Goal: Information Seeking & Learning: Check status

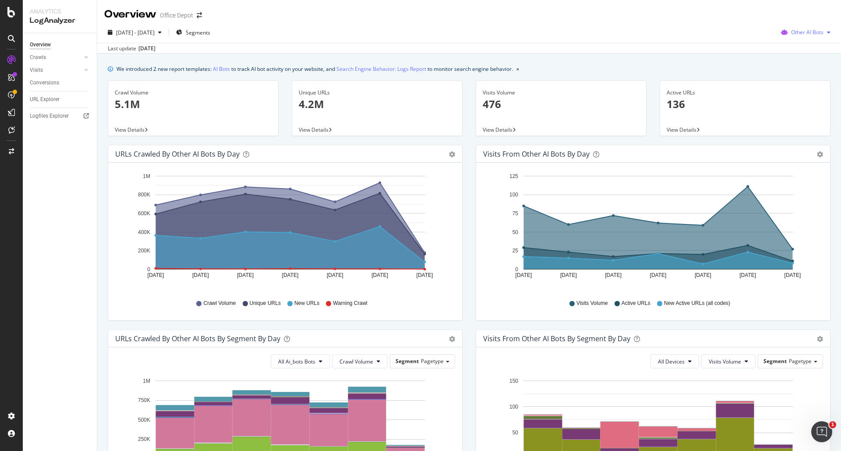
click at [781, 28] on icon "button" at bounding box center [784, 32] width 14 height 12
click at [805, 53] on span "Google" at bounding box center [809, 50] width 34 height 8
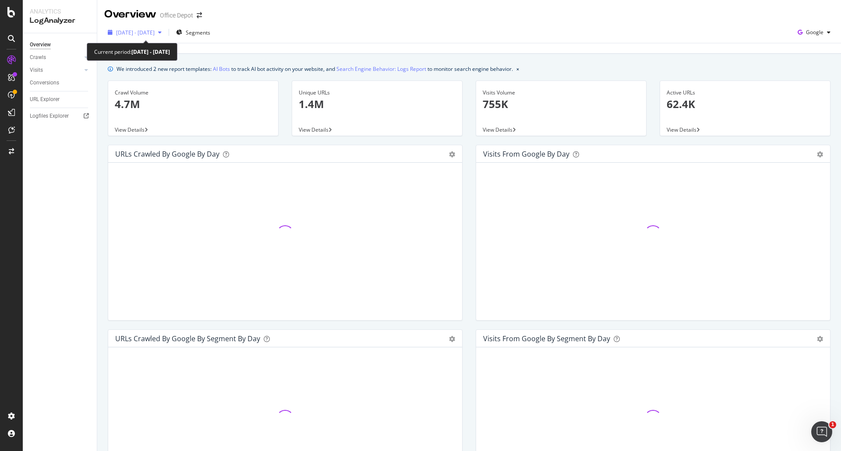
click at [155, 33] on span "2025 Aug. 7th - Aug. 13th" at bounding box center [135, 32] width 39 height 7
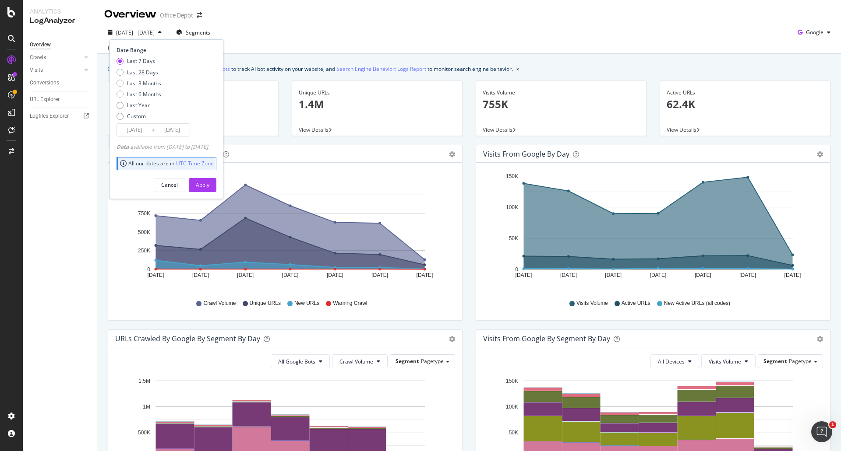
click at [136, 134] on input "2025/08/07" at bounding box center [134, 130] width 35 height 12
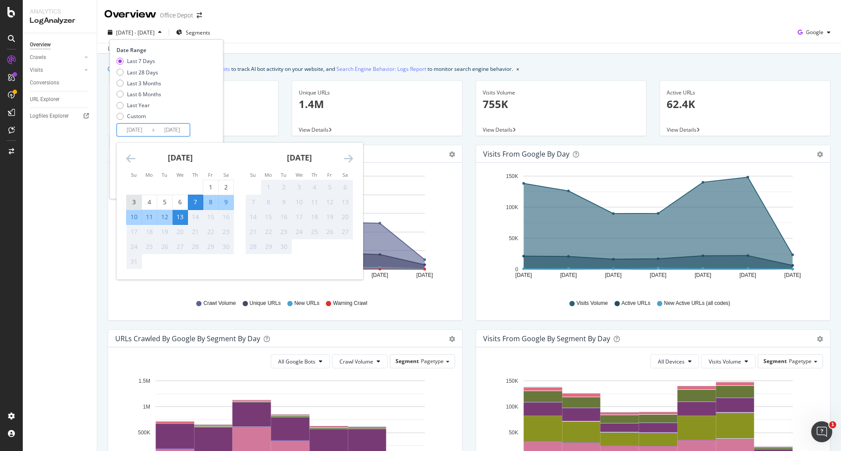
click at [137, 203] on div "3" at bounding box center [134, 202] width 15 height 9
type input "2025/08/03"
click at [230, 202] on div "9" at bounding box center [225, 202] width 15 height 9
type input "2025/08/09"
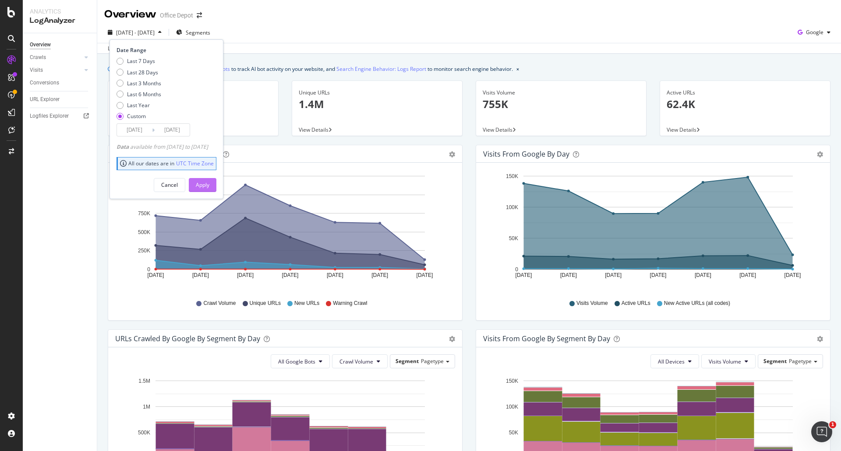
click at [209, 187] on div "Apply" at bounding box center [203, 184] width 14 height 7
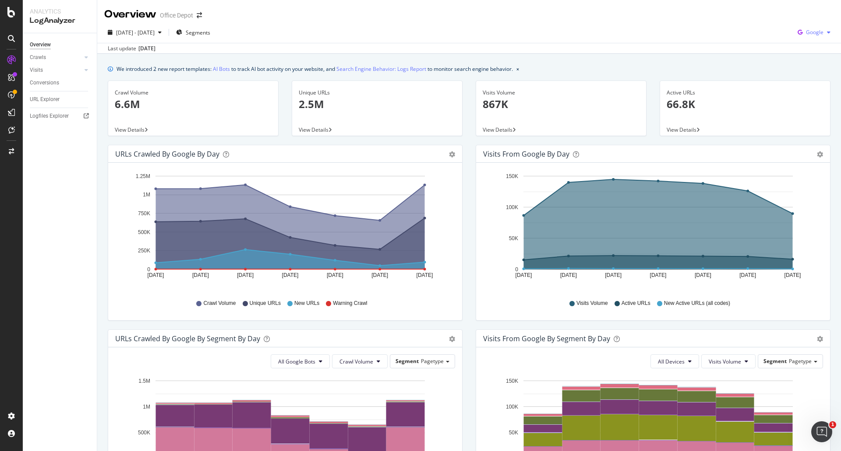
click at [798, 33] on icon "button" at bounding box center [800, 32] width 12 height 12
click at [798, 63] on span "Bing" at bounding box center [814, 66] width 32 height 8
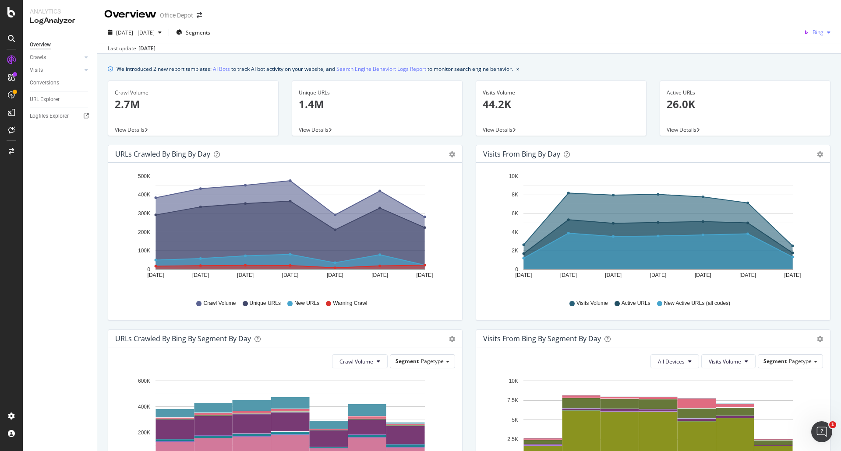
click at [813, 29] on span "Bing" at bounding box center [817, 31] width 11 height 7
click at [814, 46] on span "Google" at bounding box center [814, 50] width 32 height 8
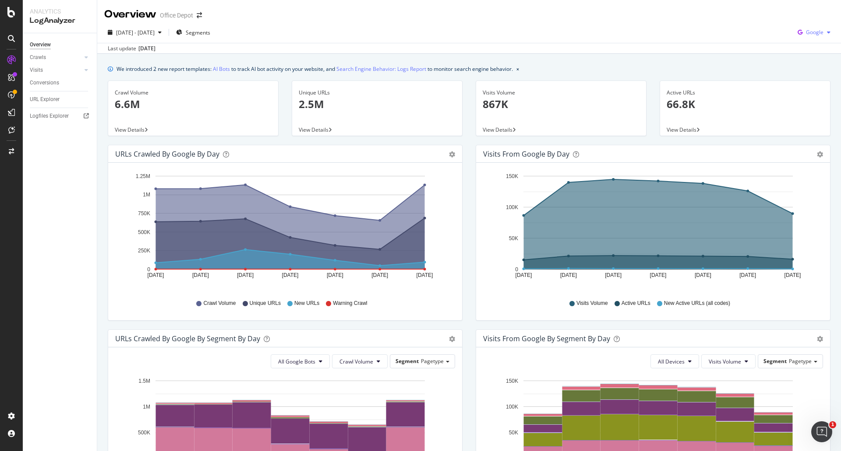
click at [827, 32] on icon "button" at bounding box center [829, 32] width 4 height 5
click at [815, 64] on span "Bing" at bounding box center [814, 66] width 32 height 8
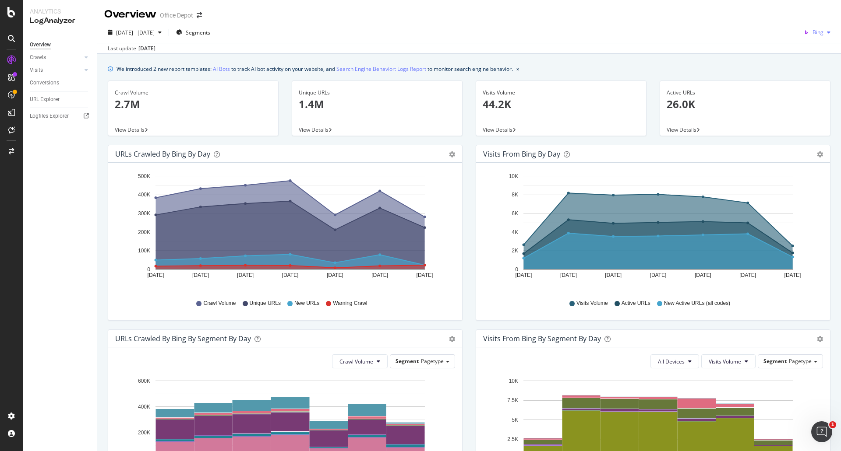
drag, startPoint x: 822, startPoint y: 26, endPoint x: 819, endPoint y: 34, distance: 8.5
click at [822, 26] on div "Bing" at bounding box center [817, 32] width 34 height 13
click at [815, 85] on span "OpenAI" at bounding box center [814, 82] width 32 height 8
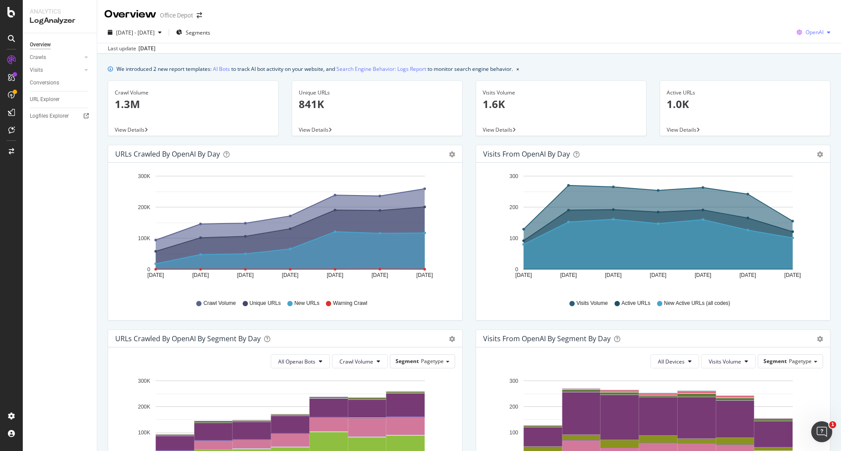
click at [807, 32] on span "OpenAI" at bounding box center [814, 31] width 18 height 7
click at [799, 95] on span "Other AI Bots" at bounding box center [813, 99] width 32 height 8
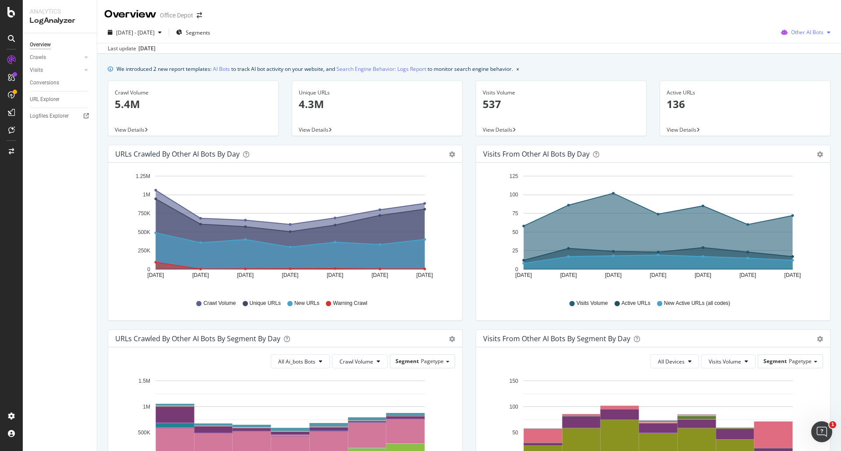
click at [815, 29] on span "Other AI Bots" at bounding box center [807, 31] width 32 height 7
click at [810, 47] on span "Google" at bounding box center [809, 50] width 34 height 8
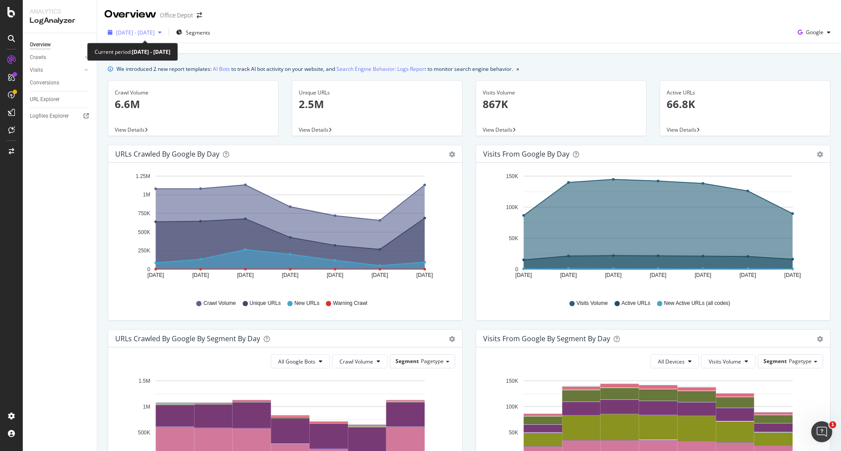
click at [155, 30] on span "2025 Aug. 3rd - Aug. 9th" at bounding box center [135, 32] width 39 height 7
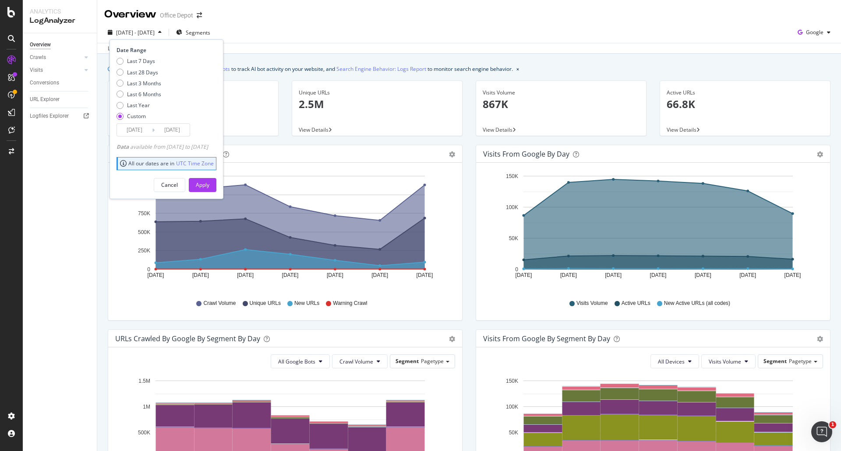
click at [155, 30] on span "2025 Aug. 3rd - Aug. 9th" at bounding box center [135, 32] width 39 height 7
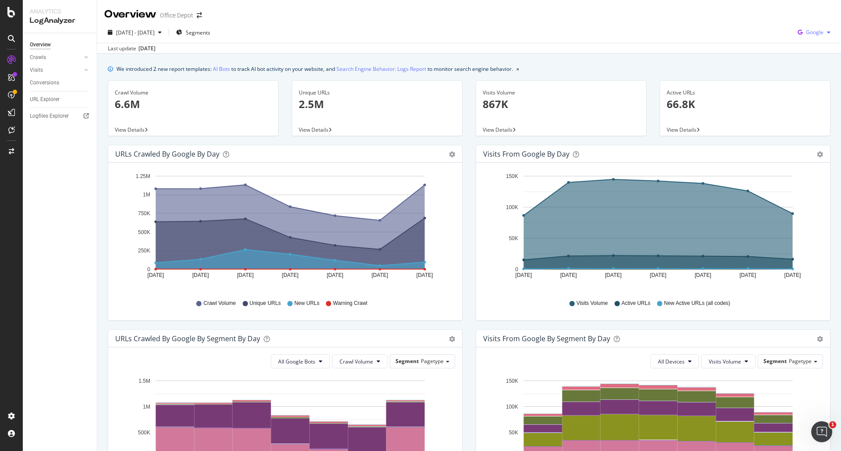
click at [808, 35] on span "Google" at bounding box center [815, 31] width 18 height 7
click at [811, 72] on div "OpenAI" at bounding box center [807, 80] width 60 height 16
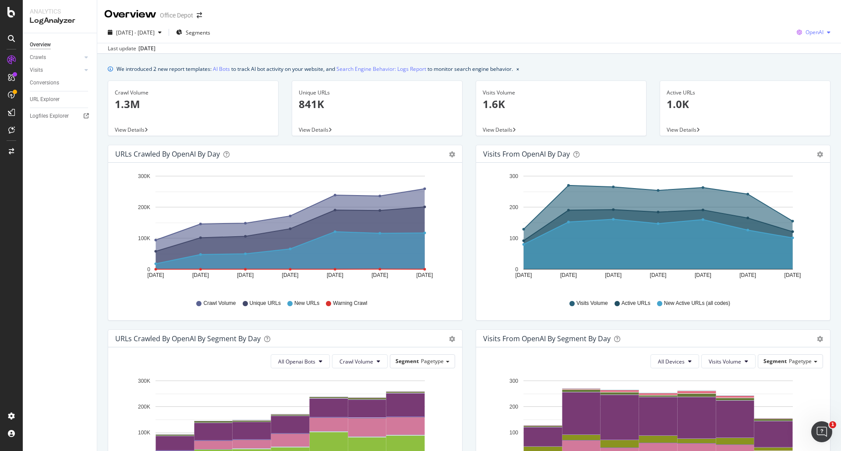
drag, startPoint x: 808, startPoint y: 33, endPoint x: 810, endPoint y: 38, distance: 4.7
click at [808, 33] on span "OpenAI" at bounding box center [814, 31] width 18 height 7
click at [800, 98] on span "Other AI Bots" at bounding box center [813, 99] width 32 height 8
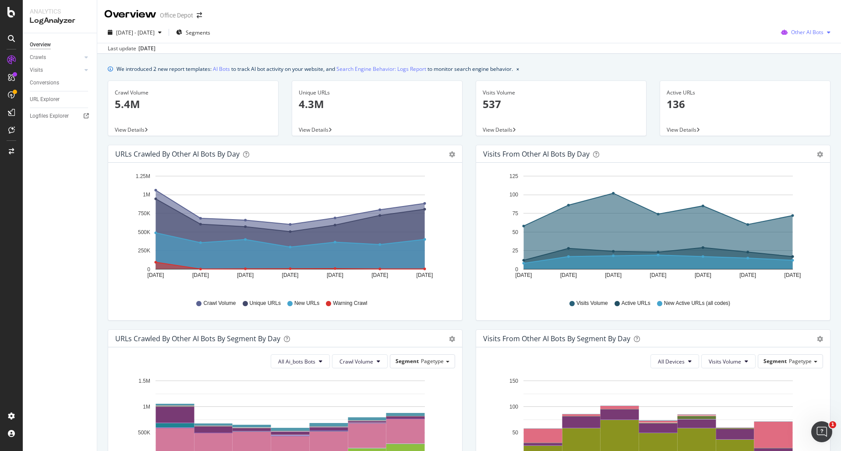
click at [797, 33] on span "Other AI Bots" at bounding box center [807, 31] width 32 height 7
click at [793, 83] on span "OpenAI" at bounding box center [809, 82] width 34 height 8
